Goal: Task Accomplishment & Management: Complete application form

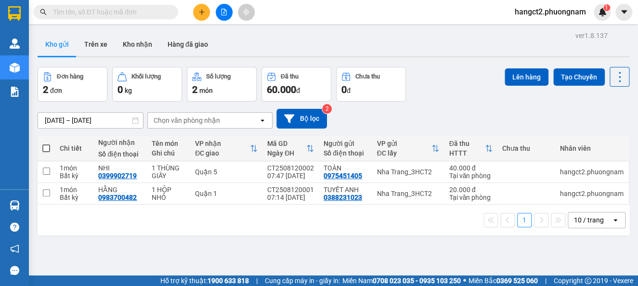
click at [198, 11] on icon "plus" at bounding box center [201, 12] width 7 height 7
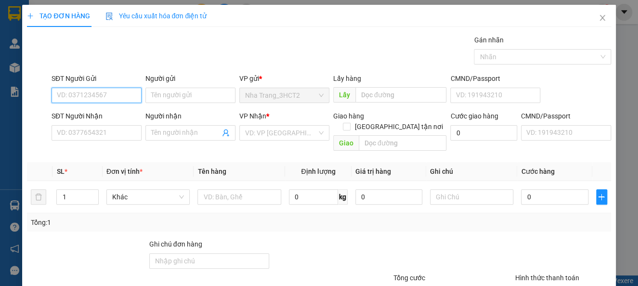
click at [90, 92] on input "SĐT Người Gửi" at bounding box center [96, 95] width 90 height 15
type input "0979819332"
click at [93, 113] on div "0979819332 - CHÚ NINH" at bounding box center [95, 114] width 77 height 11
type input "CHÚ NINH"
type input "0911911442"
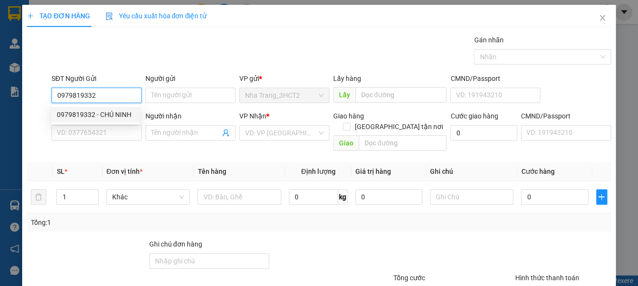
type input "A TRUNG"
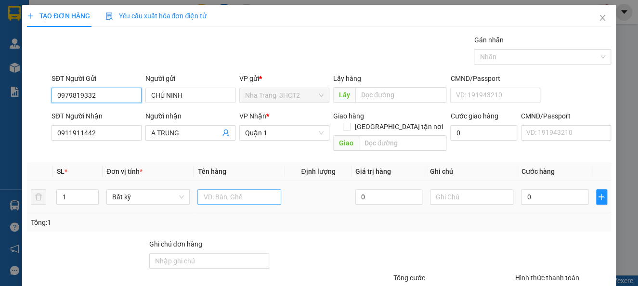
type input "0979819332"
click at [223, 191] on input "text" at bounding box center [239, 196] width 84 height 15
type input "2T"
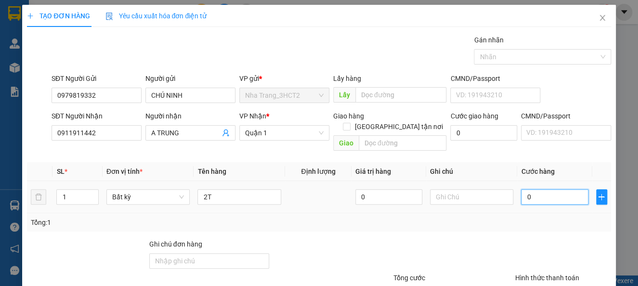
click at [568, 189] on input "0" at bounding box center [554, 196] width 67 height 15
type input "7"
type input "70"
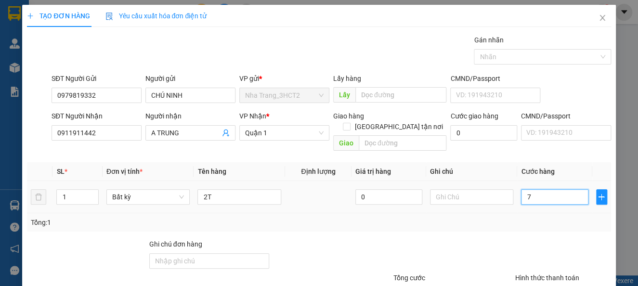
type input "70"
type input "700"
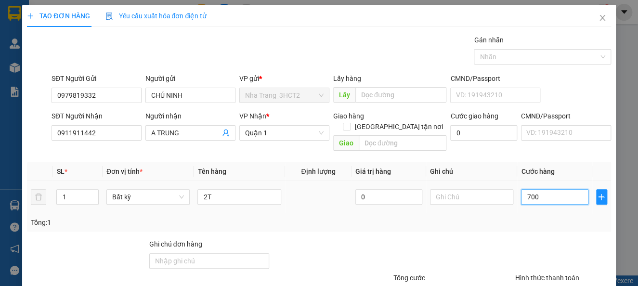
type input "7.000"
type input "70.000"
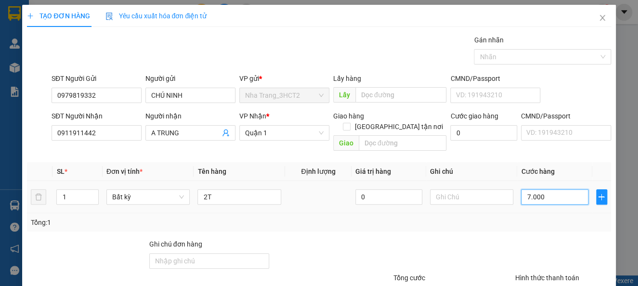
type input "70.000"
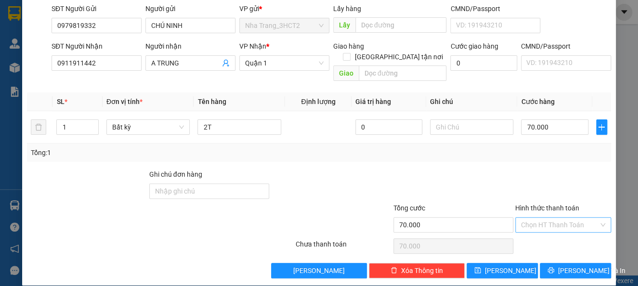
click at [531, 219] on input "Hình thức thanh toán" at bounding box center [559, 225] width 77 height 14
click at [548, 119] on input "70.000" at bounding box center [554, 126] width 67 height 15
type input "6"
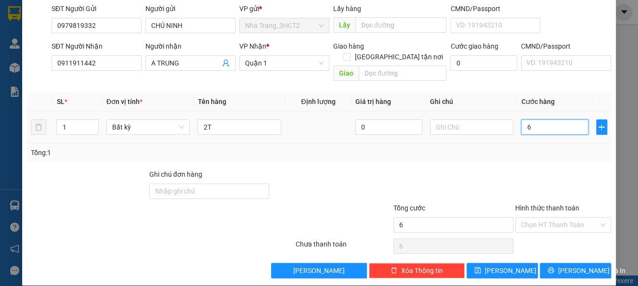
type input "60"
type input "600"
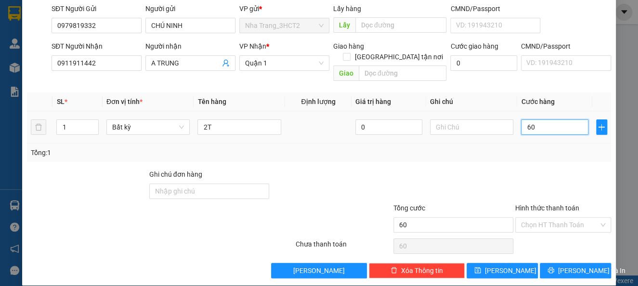
type input "600"
type input "6.000"
type input "60.000"
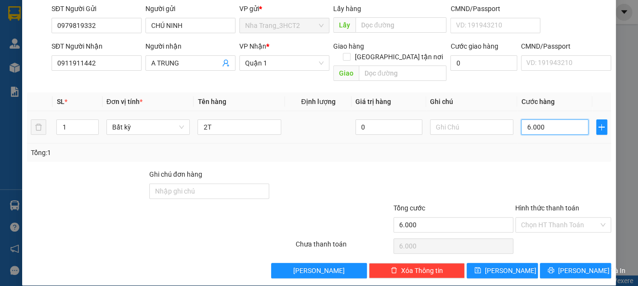
type input "60.000"
click at [554, 218] on input "Hình thức thanh toán" at bounding box center [559, 225] width 77 height 14
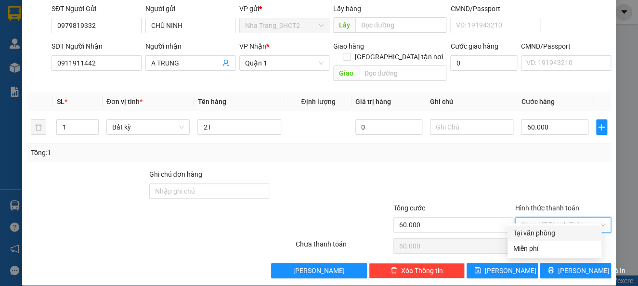
click at [554, 230] on div "Tại văn phòng" at bounding box center [554, 233] width 82 height 11
type input "0"
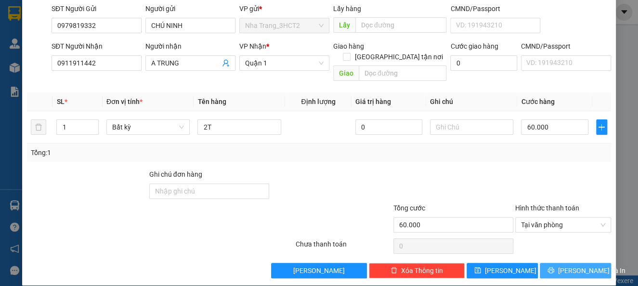
click at [564, 265] on span "[PERSON_NAME] và In" at bounding box center [591, 270] width 67 height 11
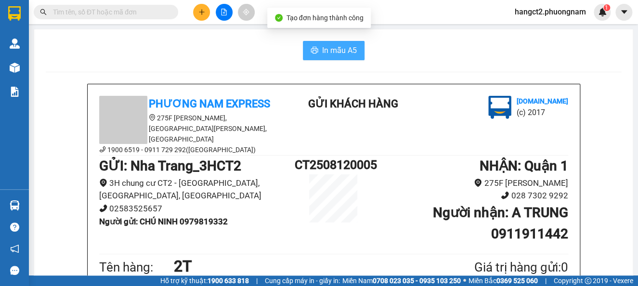
click at [304, 46] on button "In mẫu A5" at bounding box center [334, 50] width 62 height 19
